Goal: Information Seeking & Learning: Learn about a topic

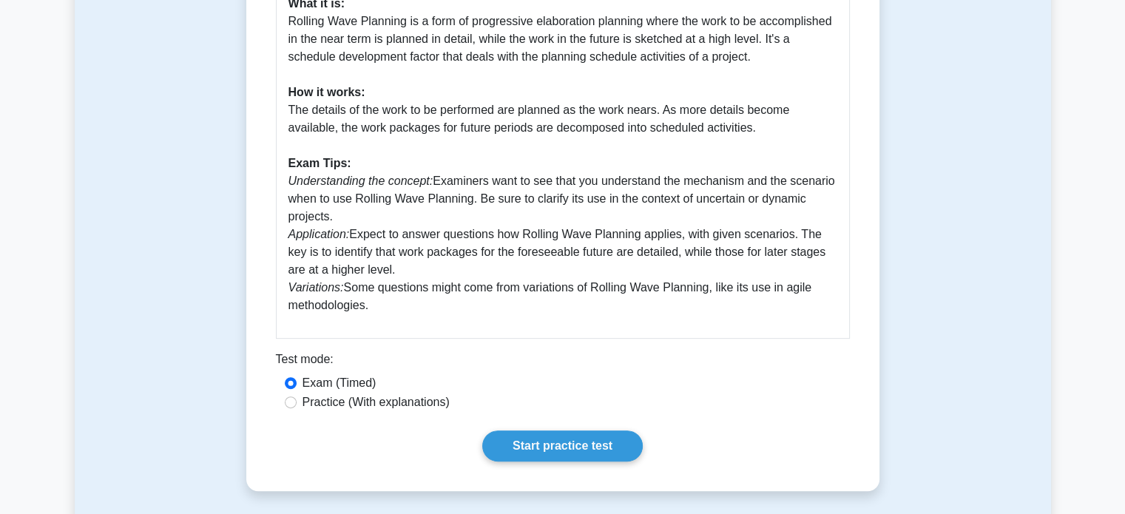
click at [481, 192] on p "Importance: Rolling Wave Planning is a crucial component of the PMBOK Guide Sev…" at bounding box center [562, 101] width 549 height 426
click at [577, 455] on link "Start practice test" at bounding box center [562, 445] width 160 height 31
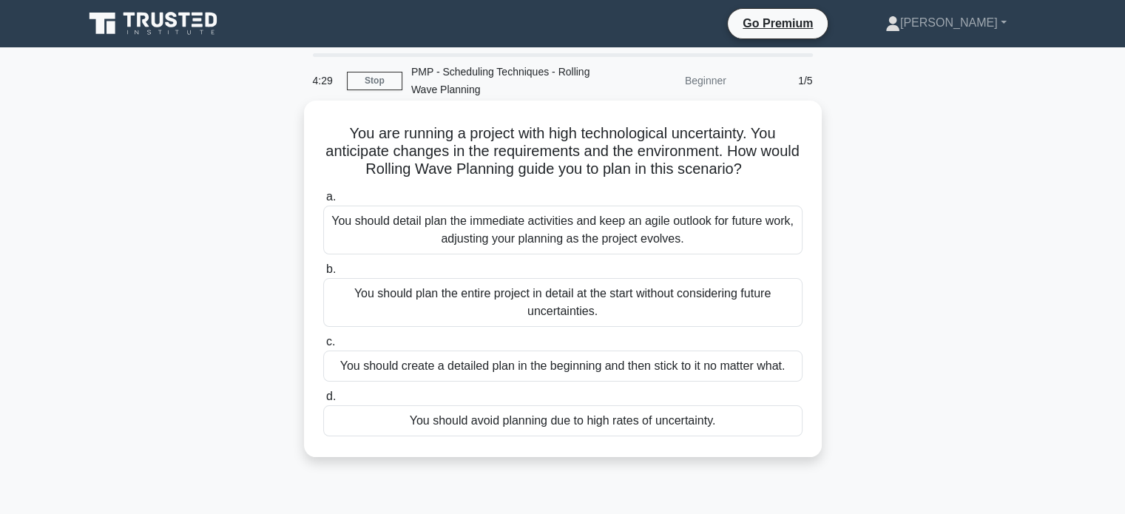
click at [643, 232] on div "You should detail plan the immediate activities and keep an agile outlook for f…" at bounding box center [562, 230] width 479 height 49
click at [323, 202] on input "a. You should detail plan the immediate activities and keep an agile outlook fo…" at bounding box center [323, 197] width 0 height 10
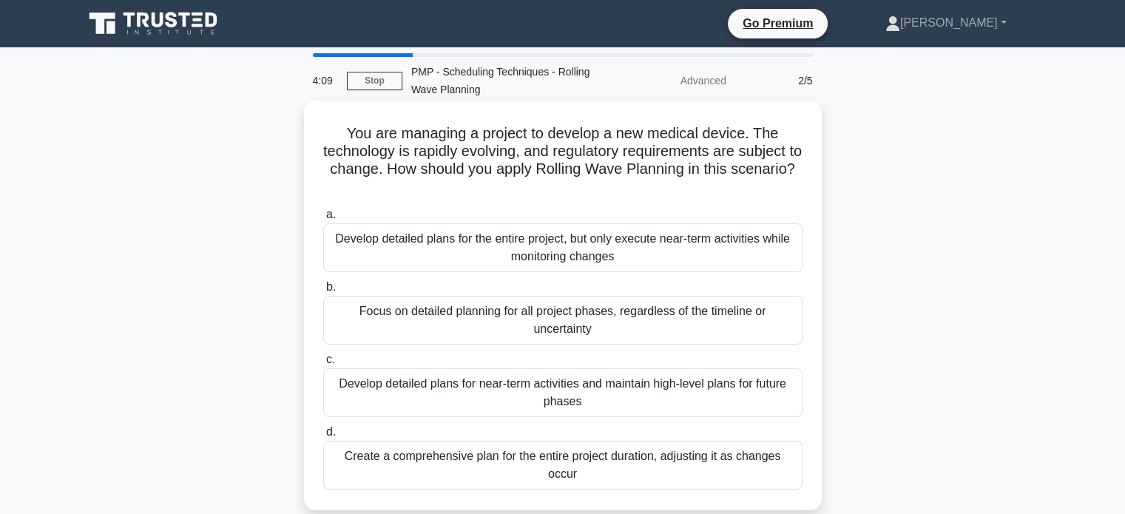
click at [615, 393] on div "Develop detailed plans for near-term activities and maintain high-level plans f…" at bounding box center [562, 392] width 479 height 49
click at [323, 365] on input "c. Develop detailed plans for near-term activities and maintain high-level plan…" at bounding box center [323, 360] width 0 height 10
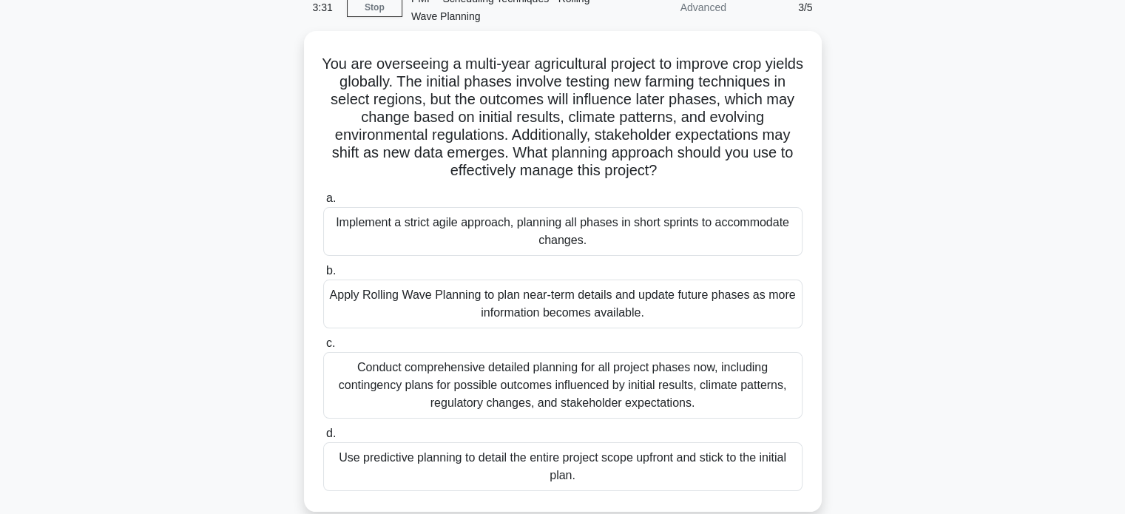
scroll to position [83, 0]
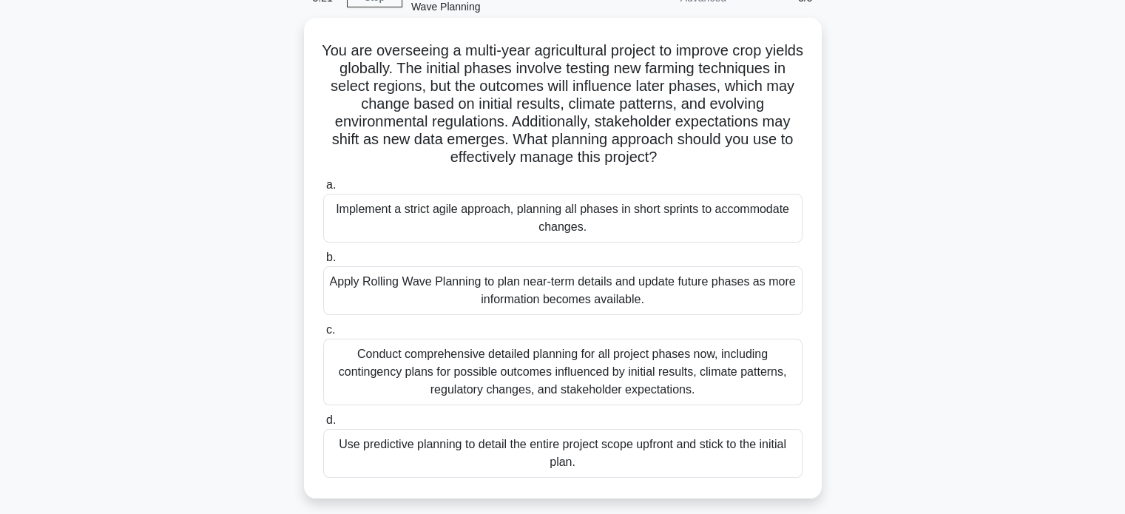
click at [587, 292] on div "Apply Rolling Wave Planning to plan near-term details and update future phases …" at bounding box center [562, 290] width 479 height 49
click at [323, 262] on input "b. Apply Rolling Wave Planning to plan near-term details and update future phas…" at bounding box center [323, 258] width 0 height 10
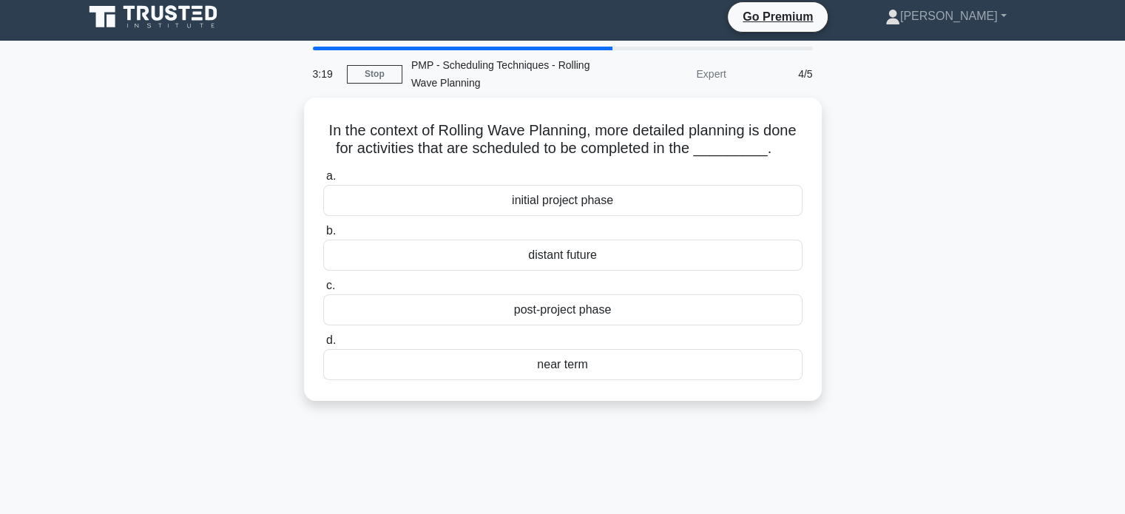
scroll to position [0, 0]
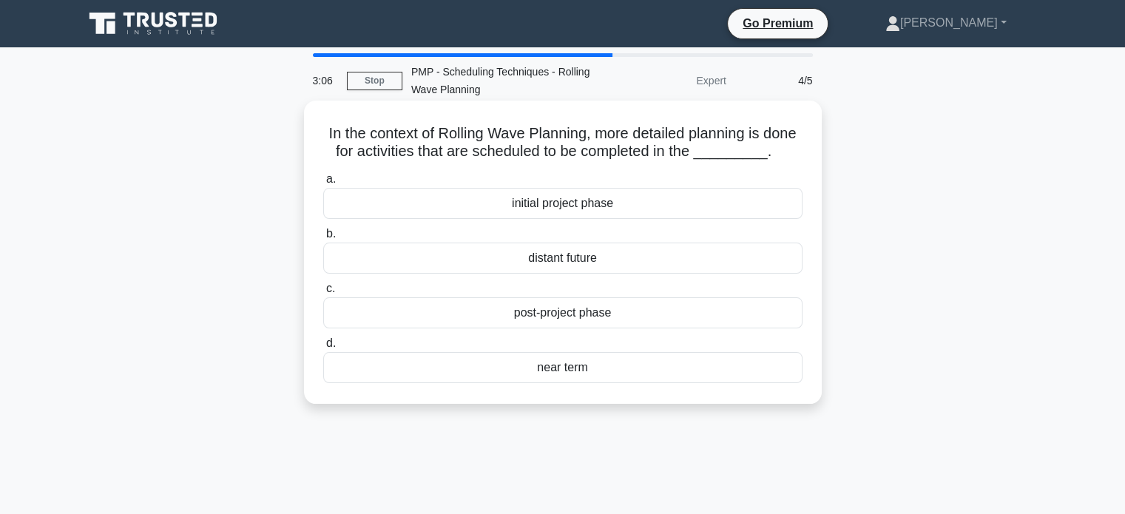
click at [590, 383] on div "near term" at bounding box center [562, 367] width 479 height 31
click at [323, 348] on input "d. near term" at bounding box center [323, 344] width 0 height 10
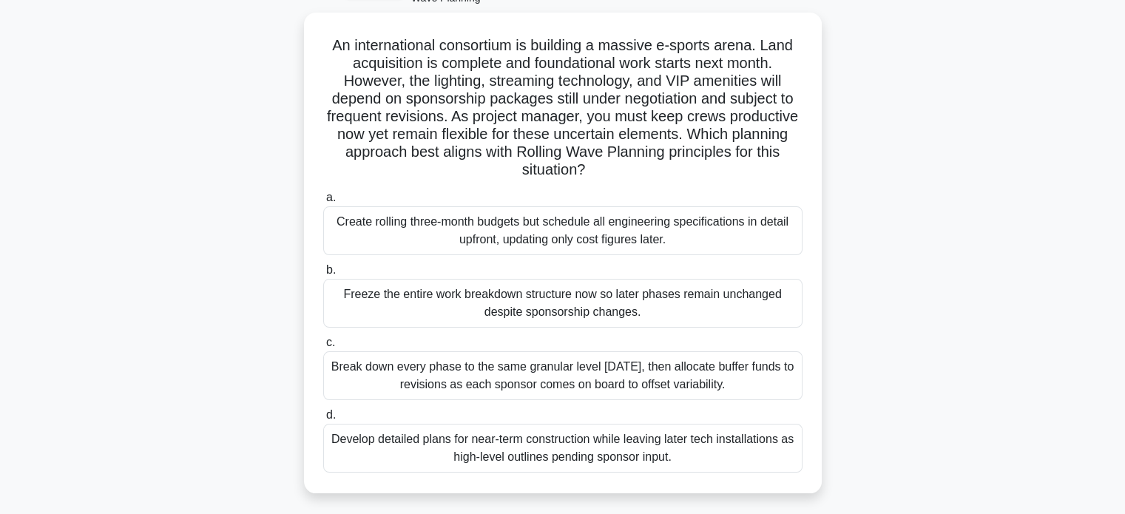
scroll to position [92, 0]
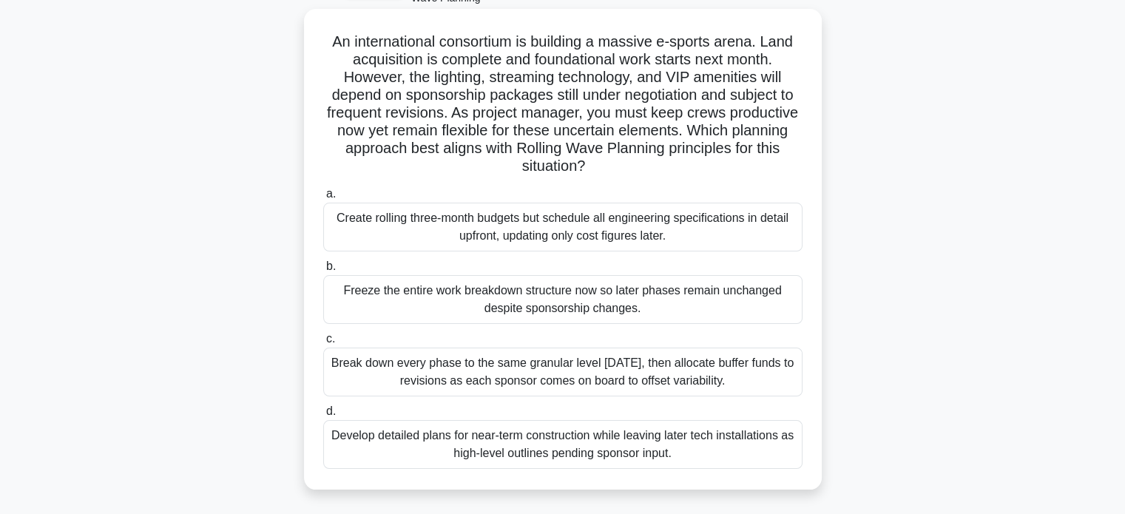
click at [591, 452] on div "Develop detailed plans for near-term construction while leaving later tech inst…" at bounding box center [562, 444] width 479 height 49
click at [323, 416] on input "d. Develop detailed plans for near-term construction while leaving later tech i…" at bounding box center [323, 412] width 0 height 10
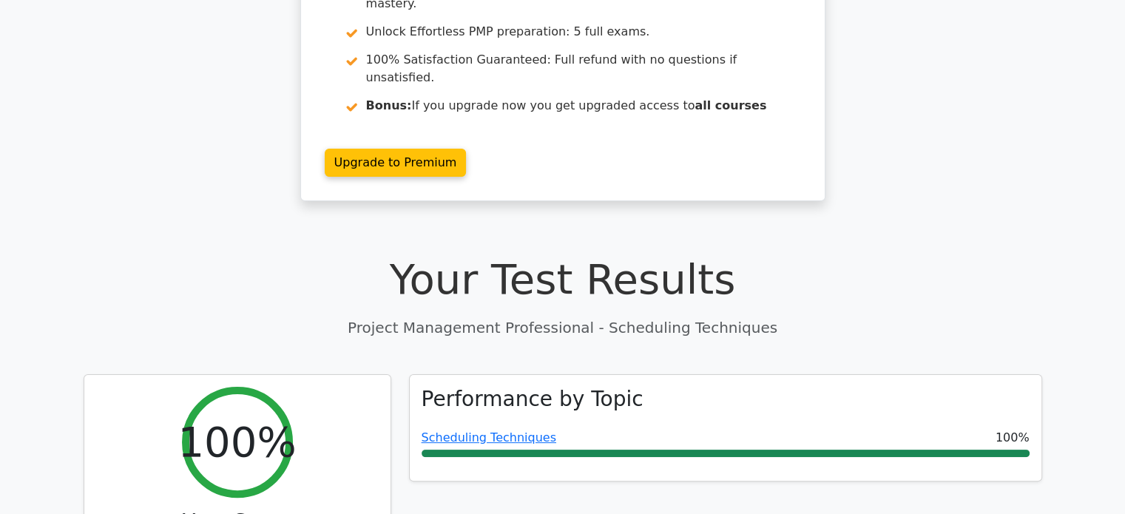
scroll to position [248, 0]
